Goal: Task Accomplishment & Management: Manage account settings

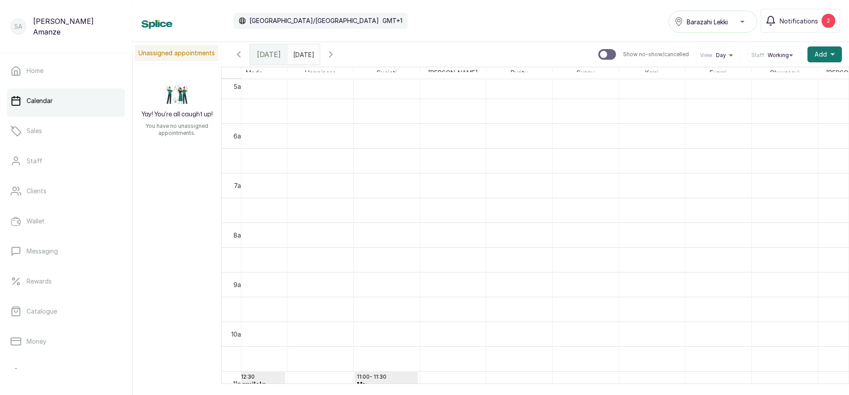
scroll to position [474, 0]
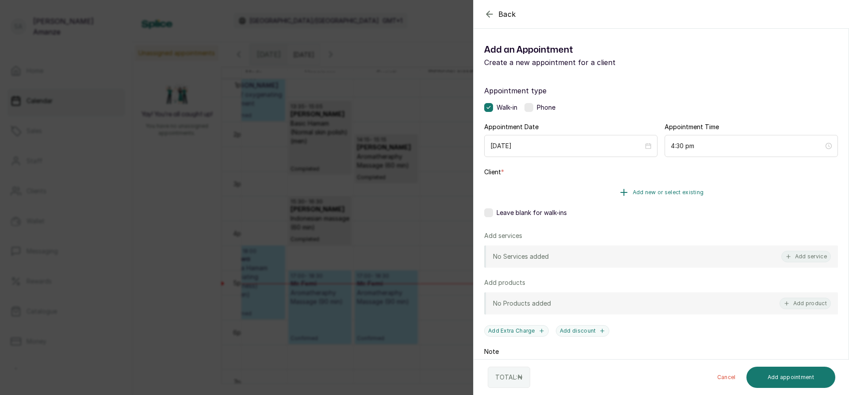
click at [582, 201] on button "Add new or select existing" at bounding box center [661, 192] width 354 height 25
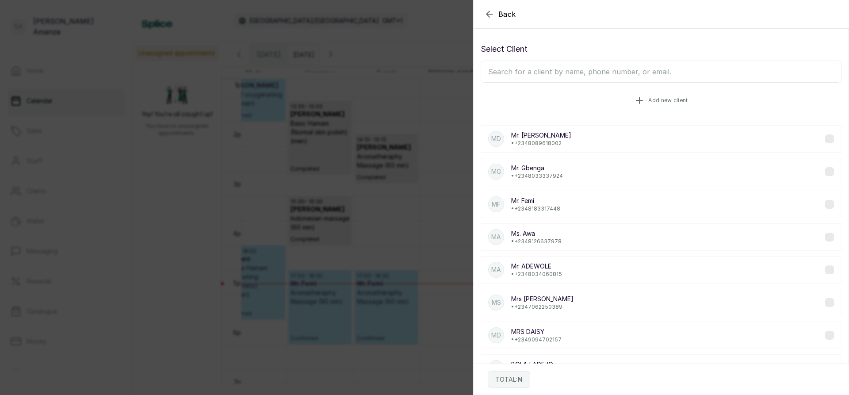
click at [611, 102] on button "Add new client" at bounding box center [660, 100] width 361 height 25
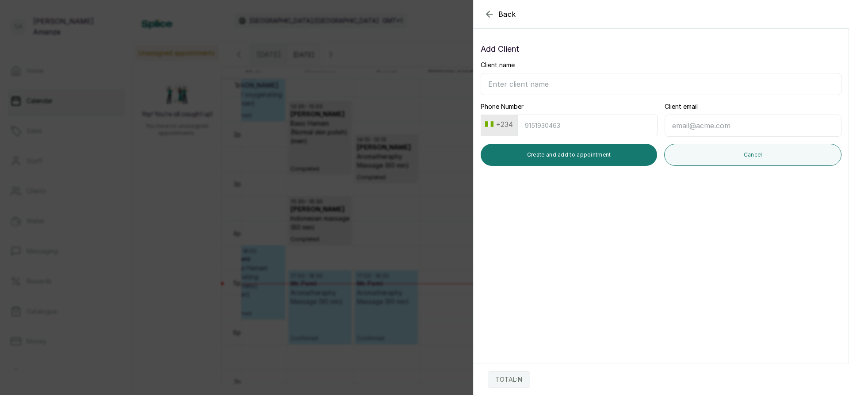
click at [597, 95] on input "Client name" at bounding box center [660, 84] width 361 height 22
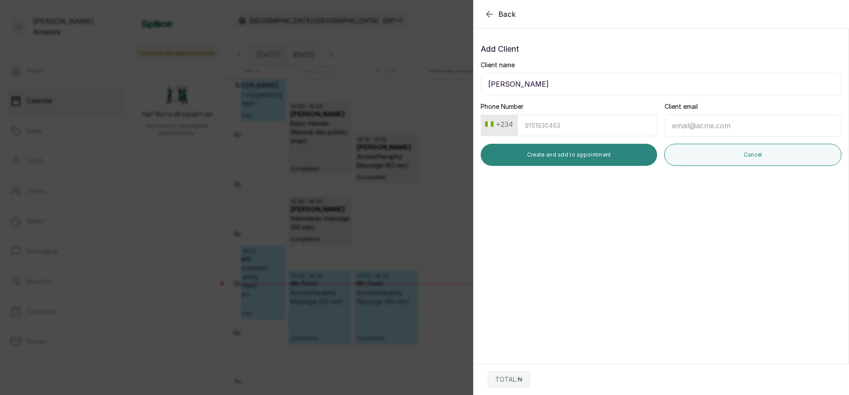
type input "[PERSON_NAME]"
click at [583, 154] on button "Create and add to appointment" at bounding box center [568, 155] width 176 height 22
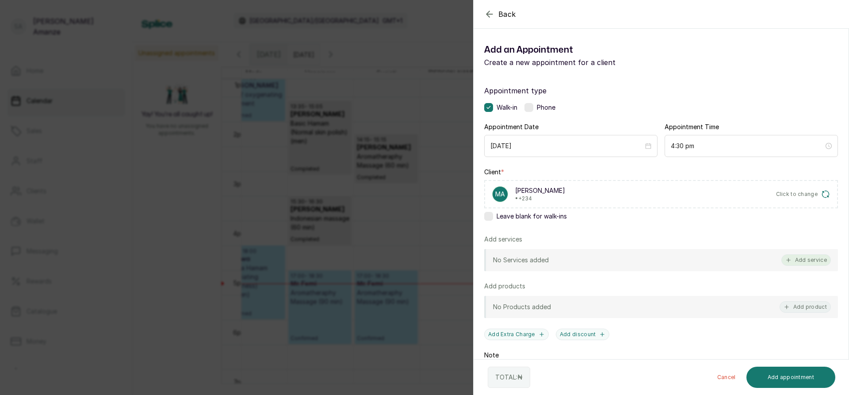
click at [794, 263] on button "Add service" at bounding box center [806, 259] width 50 height 11
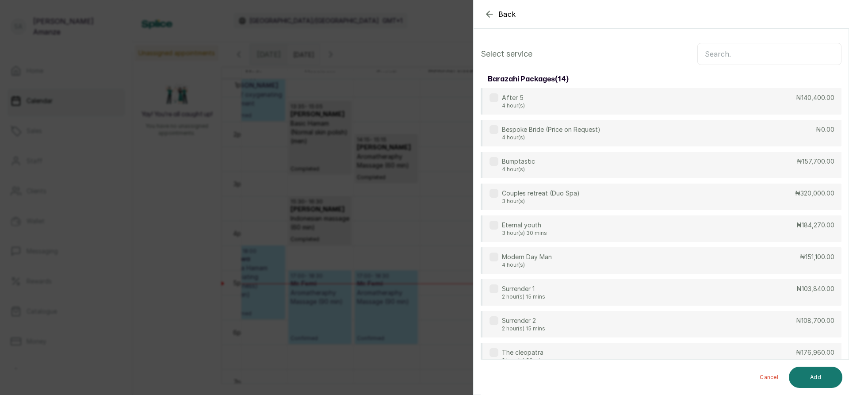
click at [699, 58] on input "text" at bounding box center [769, 54] width 144 height 22
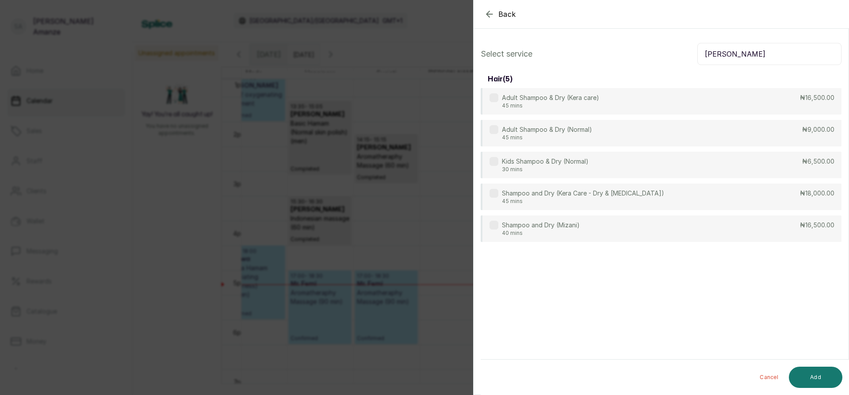
type input "[PERSON_NAME]"
click at [601, 150] on div "Adult Shampoo & Dry (Kera care) 45 mins ₦16,500.00 Adult Shampoo & Dry (Normal)…" at bounding box center [660, 165] width 361 height 154
click at [598, 140] on div "Adult Shampoo & Dry (Normal) 45 mins ₦9,000.00" at bounding box center [660, 133] width 361 height 27
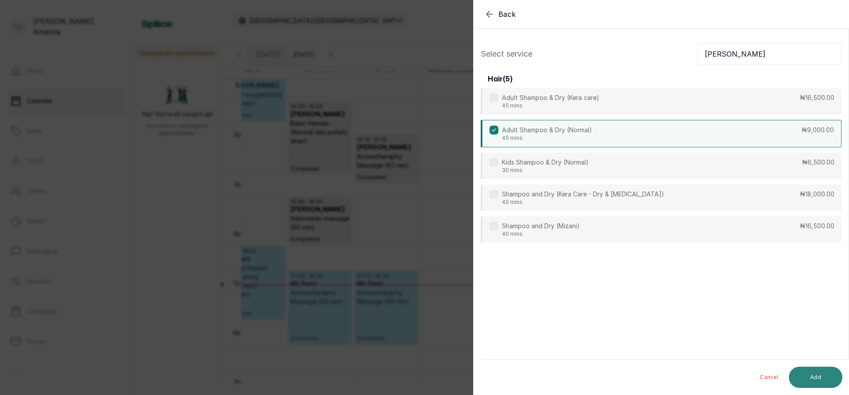
click at [800, 375] on button "Add" at bounding box center [815, 376] width 53 height 21
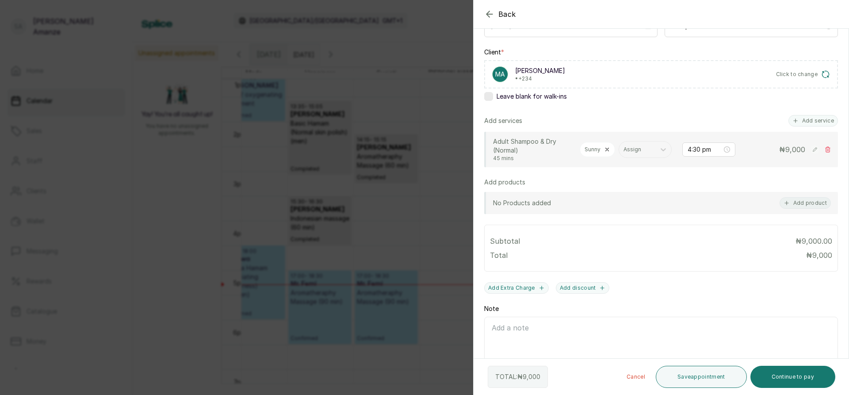
scroll to position [133, 0]
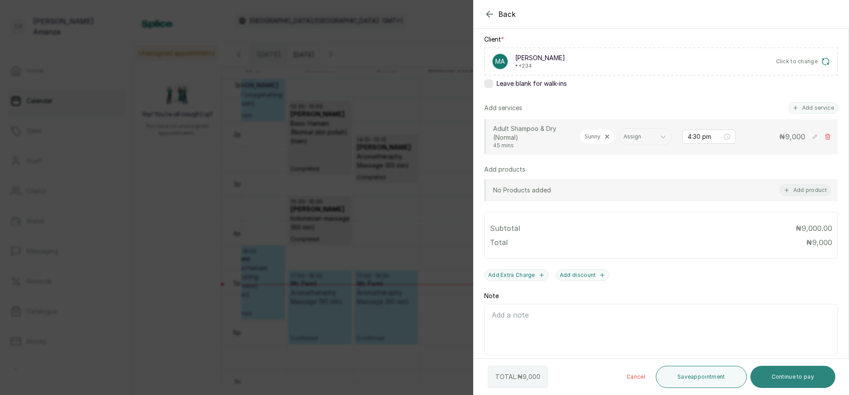
click at [792, 378] on button "Continue to pay" at bounding box center [792, 377] width 85 height 22
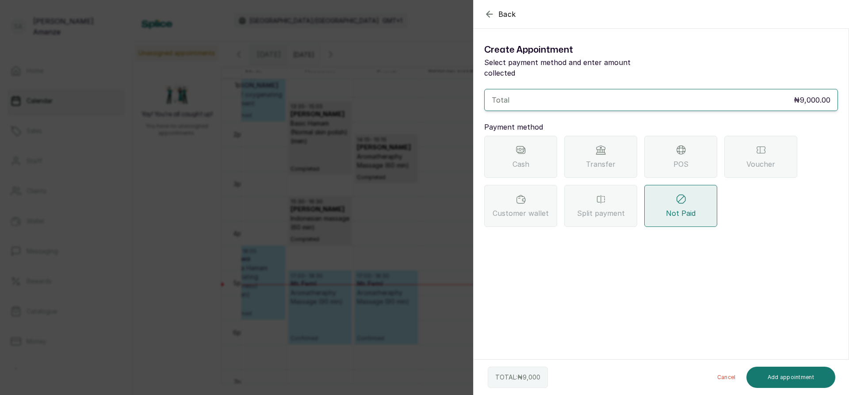
click at [677, 160] on div "POS" at bounding box center [680, 157] width 73 height 42
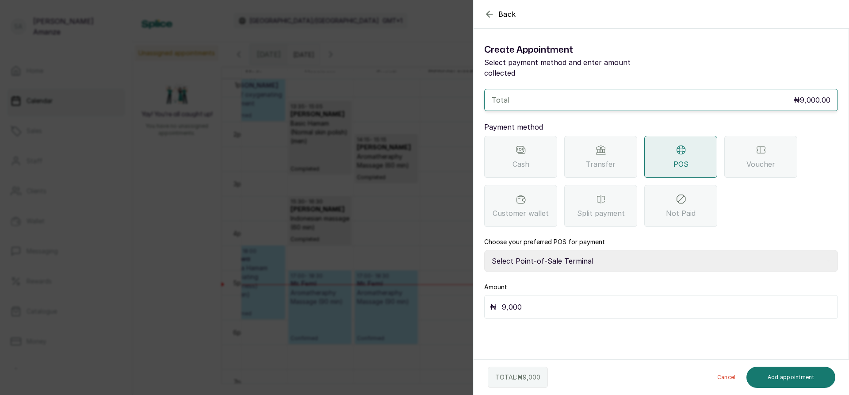
click at [555, 260] on select "Select Point-of-Sale Terminal [GEOGRAPHIC_DATA] POS Paystack-Titan Access POS A…" at bounding box center [661, 261] width 354 height 22
select select "4d1b21be-96f6-4525-8484-90dd038af117"
click at [484, 250] on select "Select Point-of-Sale Terminal [GEOGRAPHIC_DATA] POS Paystack-Titan Access POS A…" at bounding box center [661, 261] width 354 height 22
click at [790, 378] on button "Add appointment" at bounding box center [790, 376] width 89 height 21
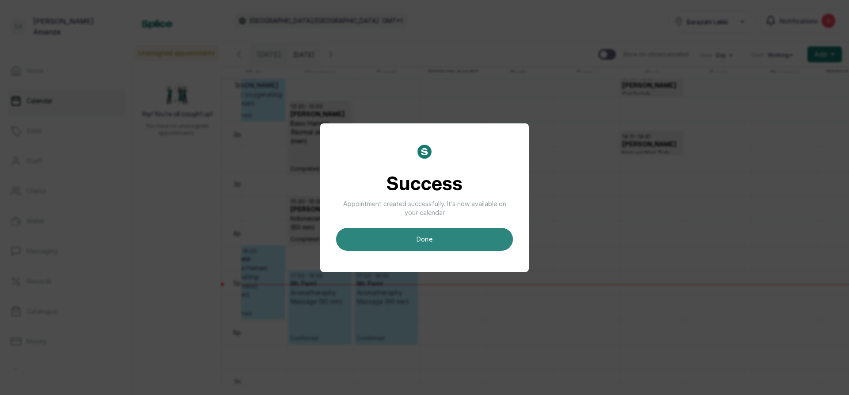
click at [384, 240] on button "done" at bounding box center [424, 239] width 177 height 23
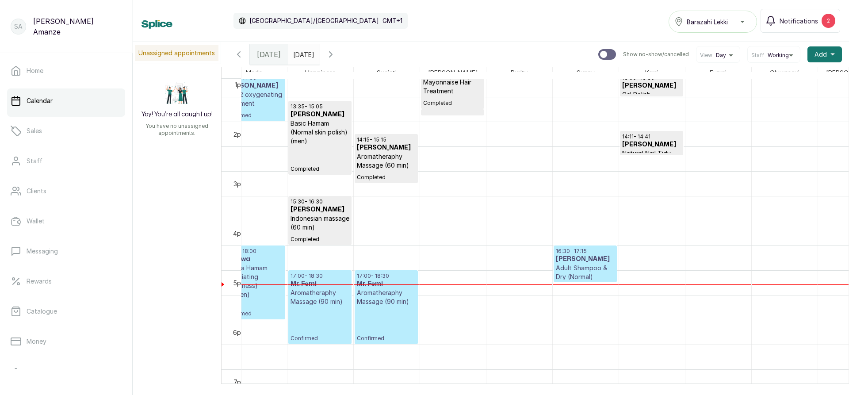
click at [591, 278] on p "Adult Shampoo & Dry (Normal)" at bounding box center [585, 272] width 59 height 18
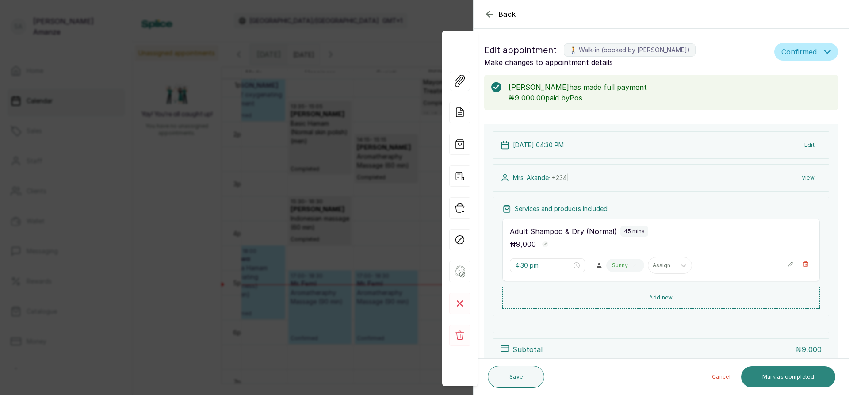
click at [801, 379] on button "Mark as completed" at bounding box center [788, 376] width 94 height 21
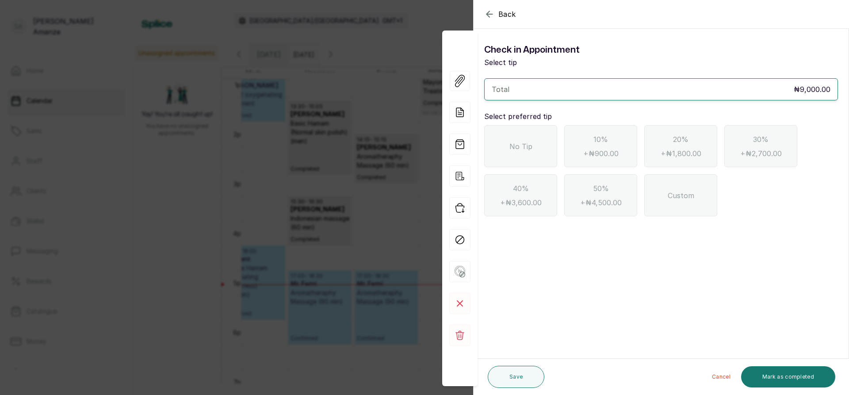
drag, startPoint x: 522, startPoint y: 154, endPoint x: 528, endPoint y: 159, distance: 7.2
click at [524, 156] on div "No Tip" at bounding box center [520, 146] width 73 height 42
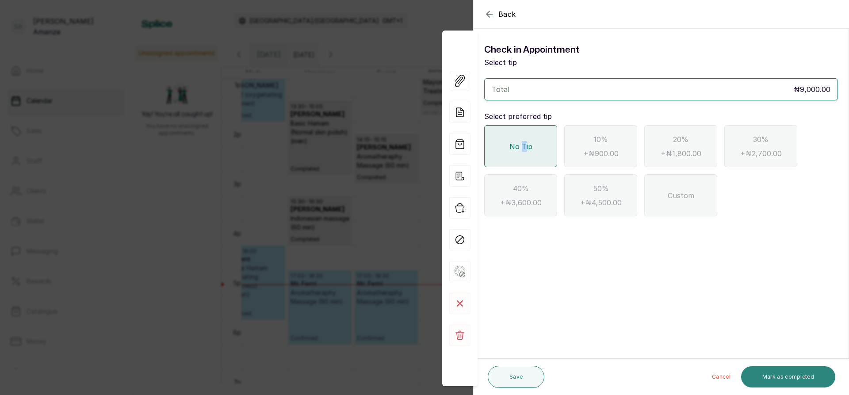
click at [785, 377] on button "Mark as completed" at bounding box center [788, 376] width 94 height 21
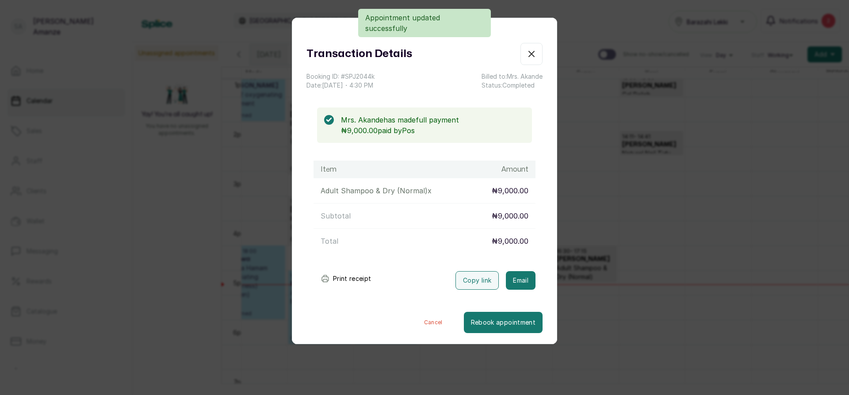
click at [520, 60] on button "Show no-show/cancelled" at bounding box center [531, 54] width 22 height 22
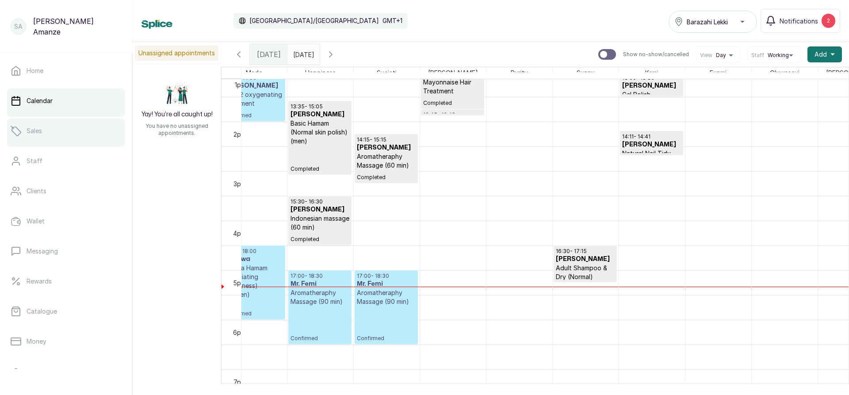
click at [73, 136] on link "Sales" at bounding box center [66, 130] width 118 height 25
